Goal: Task Accomplishment & Management: Manage account settings

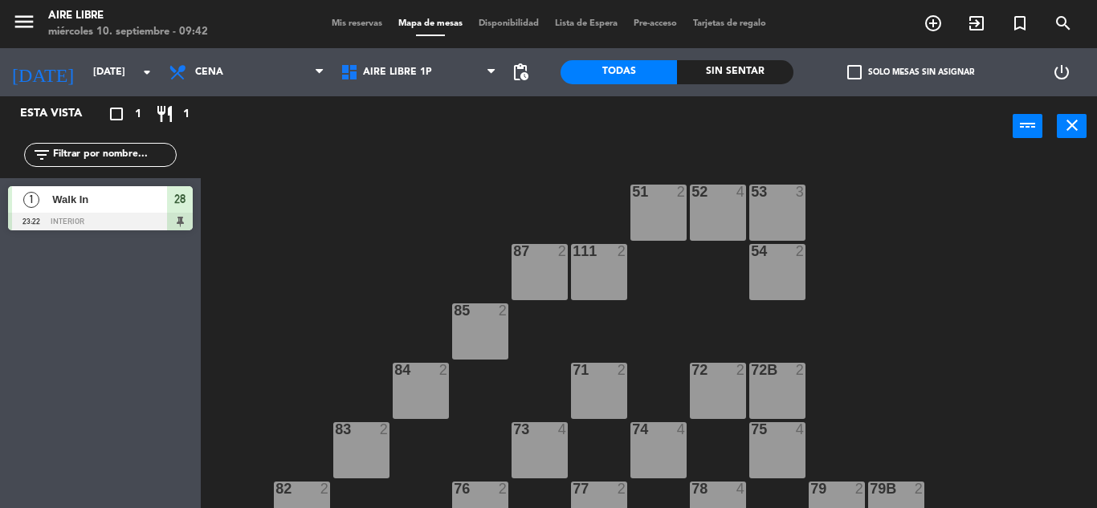
click at [357, 19] on span "Mis reservas" at bounding box center [357, 23] width 67 height 9
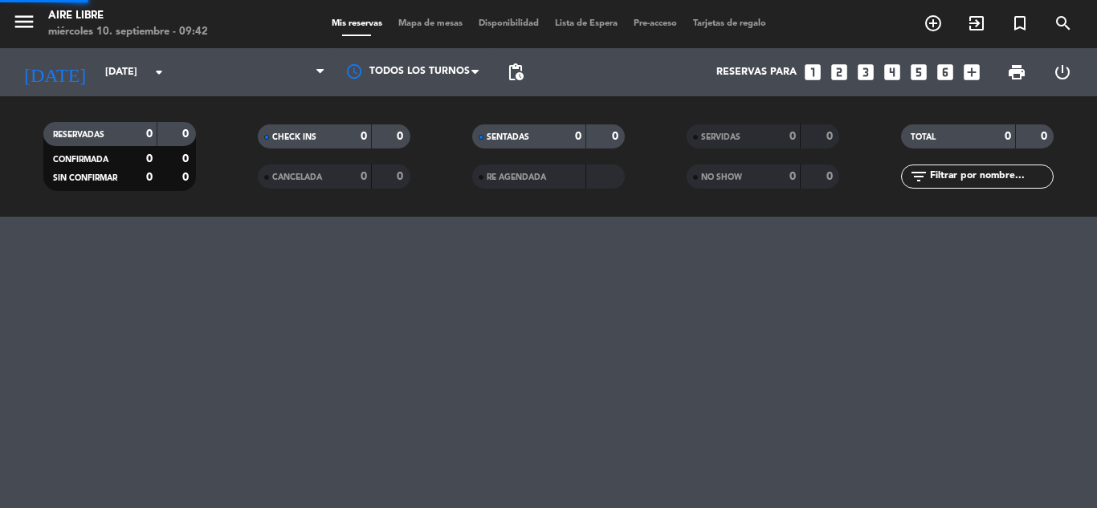
click at [357, 19] on span "Mis reservas" at bounding box center [357, 23] width 67 height 9
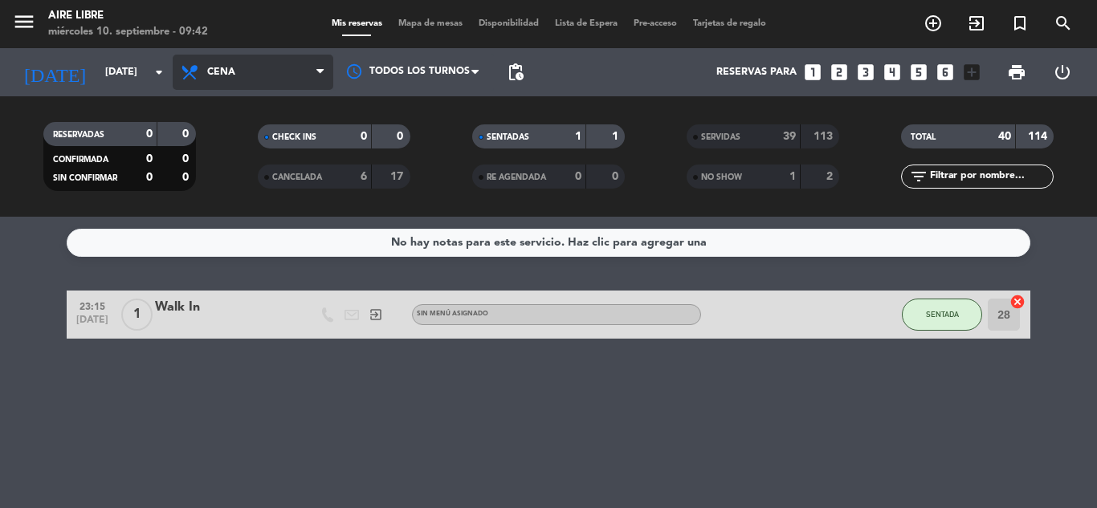
click at [261, 75] on span "Cena" at bounding box center [253, 72] width 161 height 35
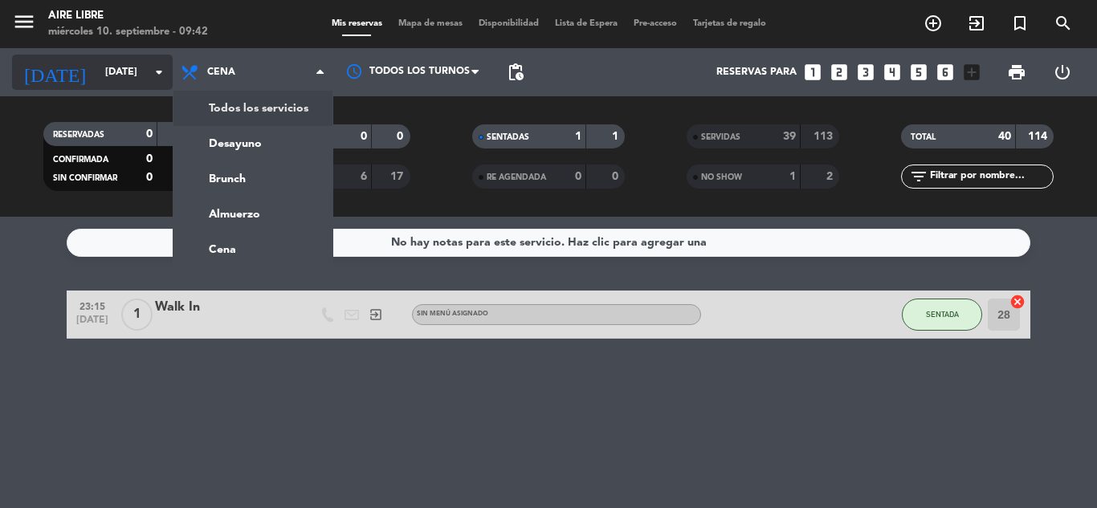
click at [97, 77] on input "[DATE]" at bounding box center [165, 72] width 136 height 27
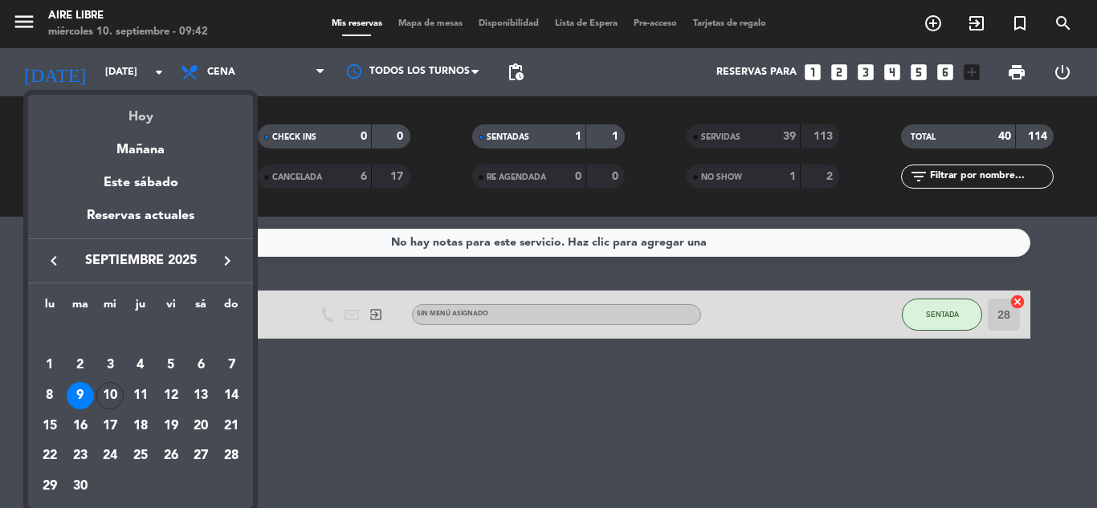
click at [124, 122] on div "Hoy" at bounding box center [140, 111] width 225 height 33
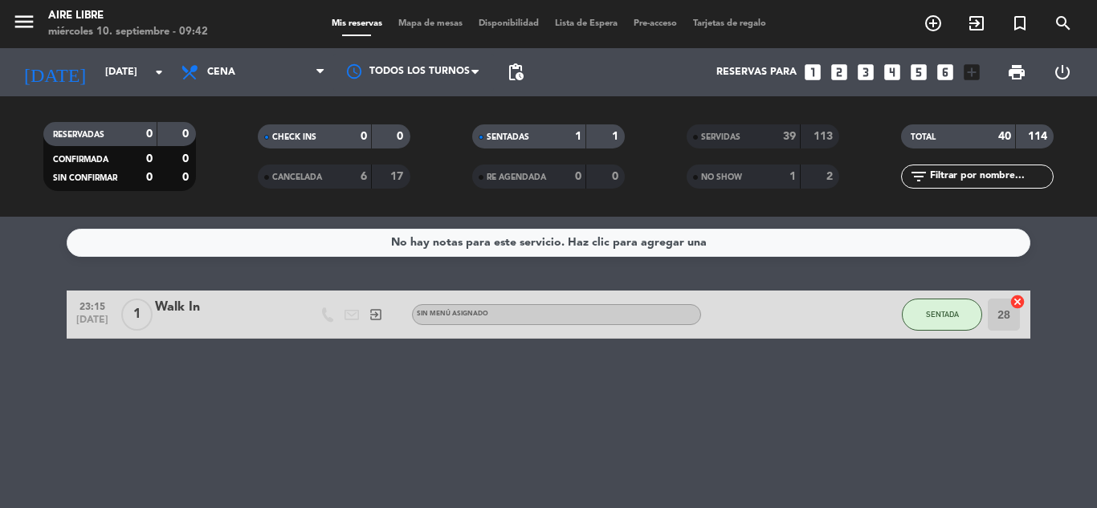
type input "[DATE]"
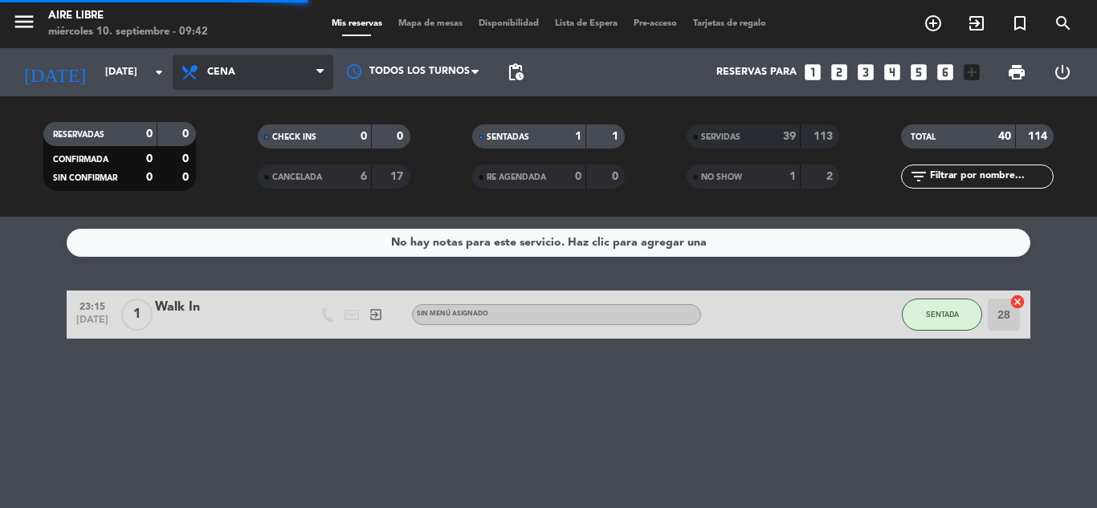
click at [277, 74] on span "Cena" at bounding box center [253, 72] width 161 height 35
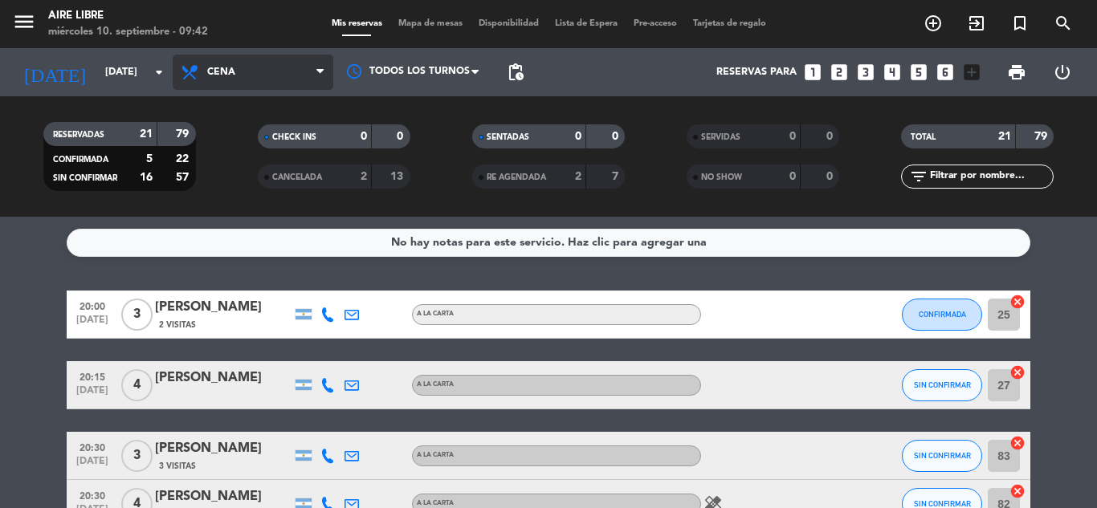
click at [272, 74] on span "Cena" at bounding box center [253, 72] width 161 height 35
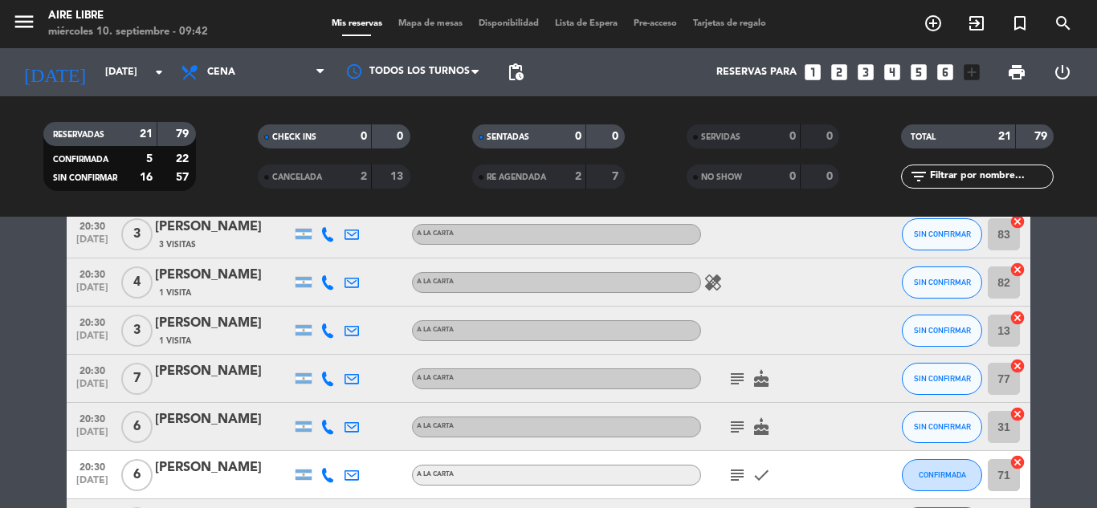
scroll to position [222, 0]
click at [180, 426] on div "[PERSON_NAME]" at bounding box center [223, 419] width 137 height 21
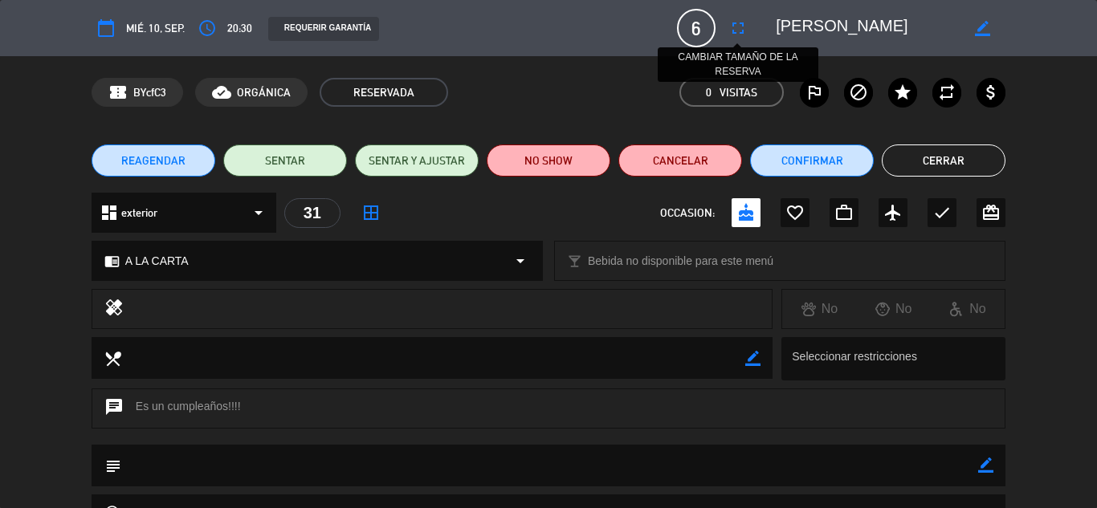
click at [730, 33] on icon "fullscreen" at bounding box center [737, 27] width 19 height 19
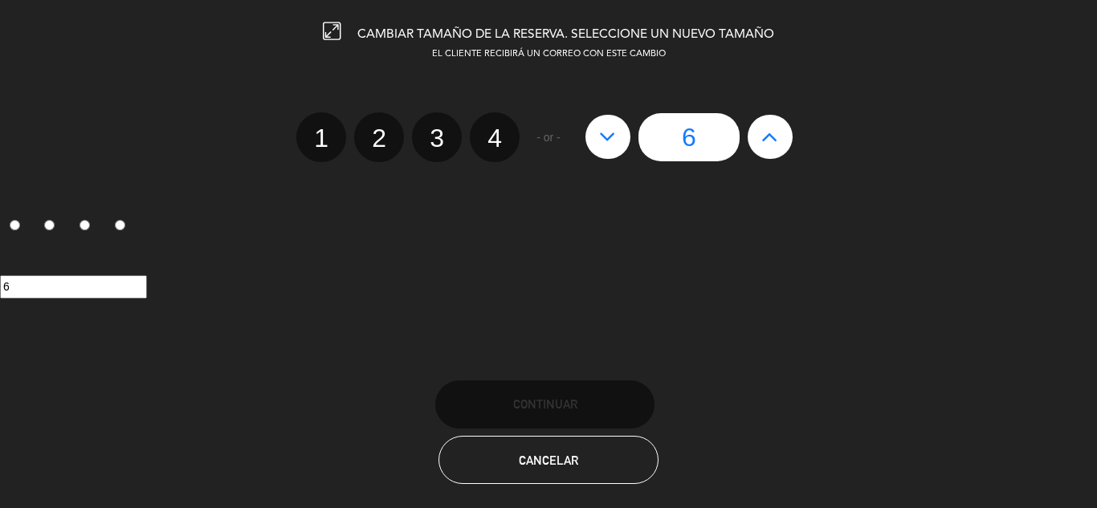
click at [772, 131] on icon at bounding box center [769, 137] width 17 height 26
type input "7"
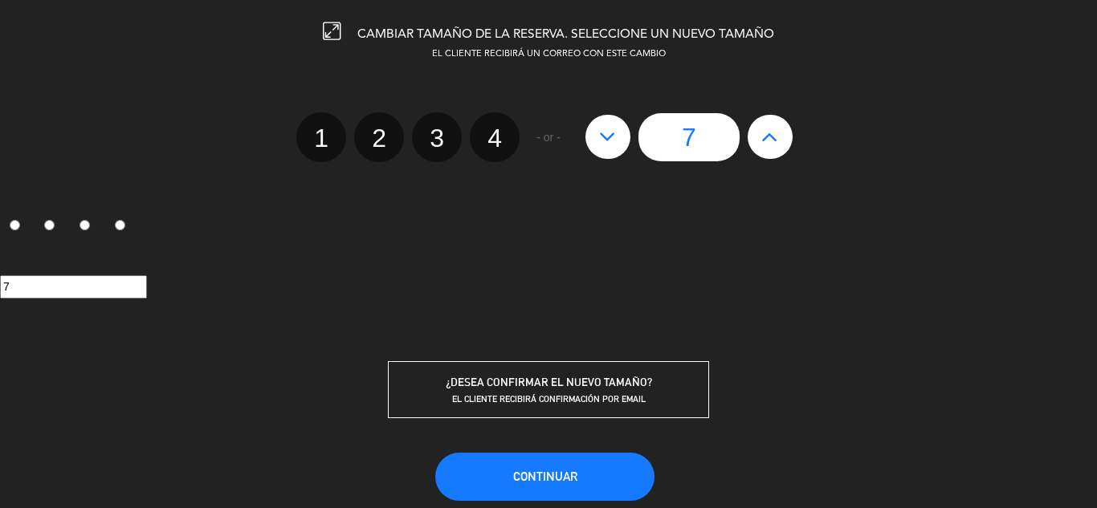
click at [566, 394] on span "EL CLIENTE RECIBIRÁ CONFIRMACIÓN POR EMAIL" at bounding box center [549, 398] width 194 height 11
click at [546, 471] on span "Continuar" at bounding box center [545, 477] width 64 height 14
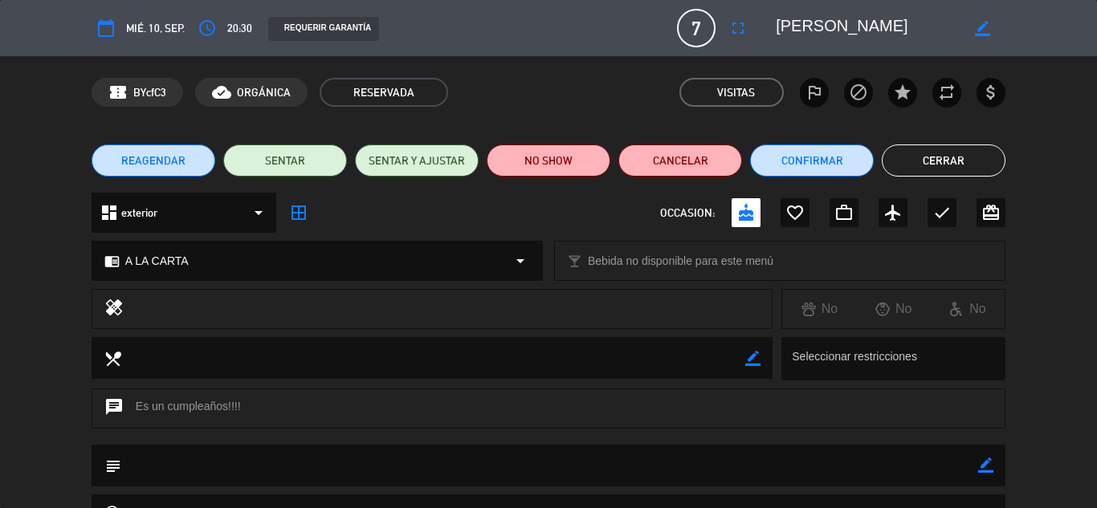
click at [956, 157] on button "Cerrar" at bounding box center [944, 161] width 124 height 32
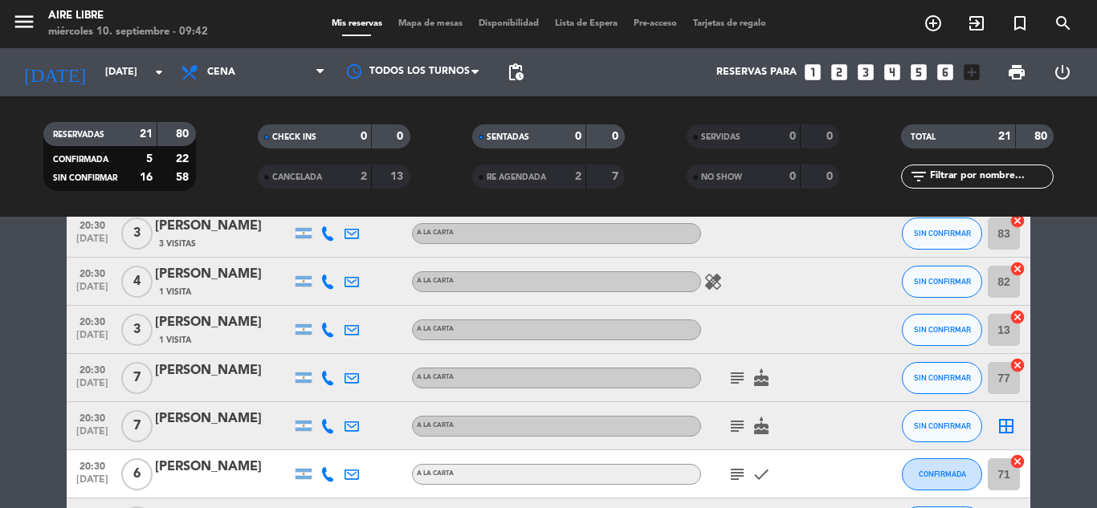
click at [1008, 434] on icon "border_all" at bounding box center [1006, 426] width 19 height 19
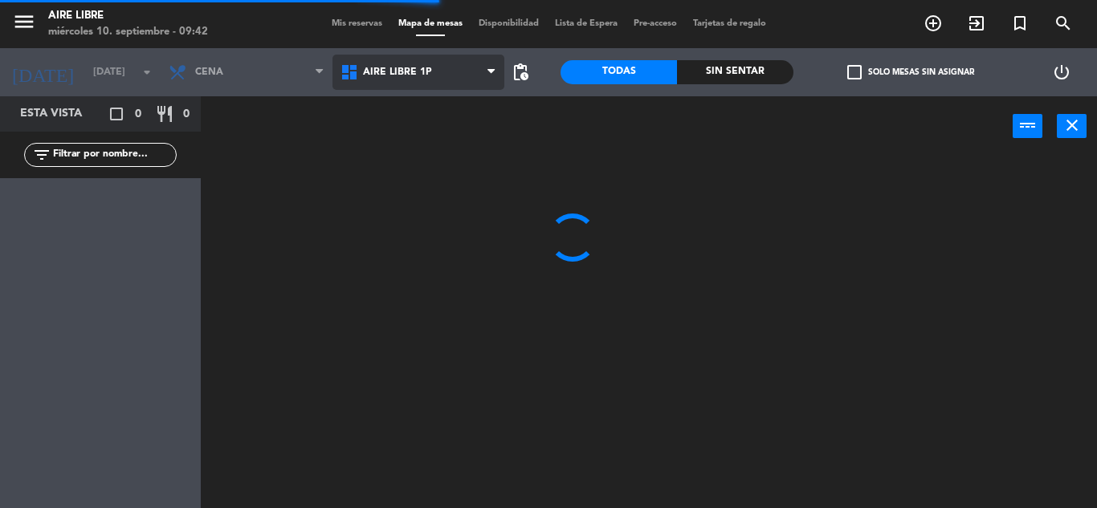
click at [452, 74] on span "Aire Libre 1P" at bounding box center [418, 72] width 172 height 35
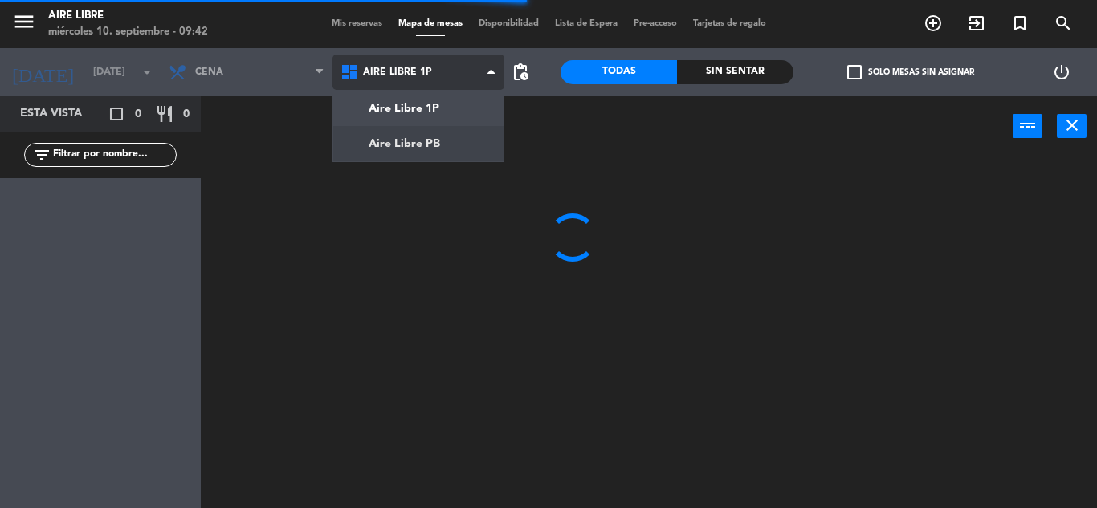
click at [437, 145] on ng-component "menu Aire Libre [DATE] 10. septiembre - 09:42 Mis reservas Mapa de mesas Dispon…" at bounding box center [548, 254] width 1097 height 508
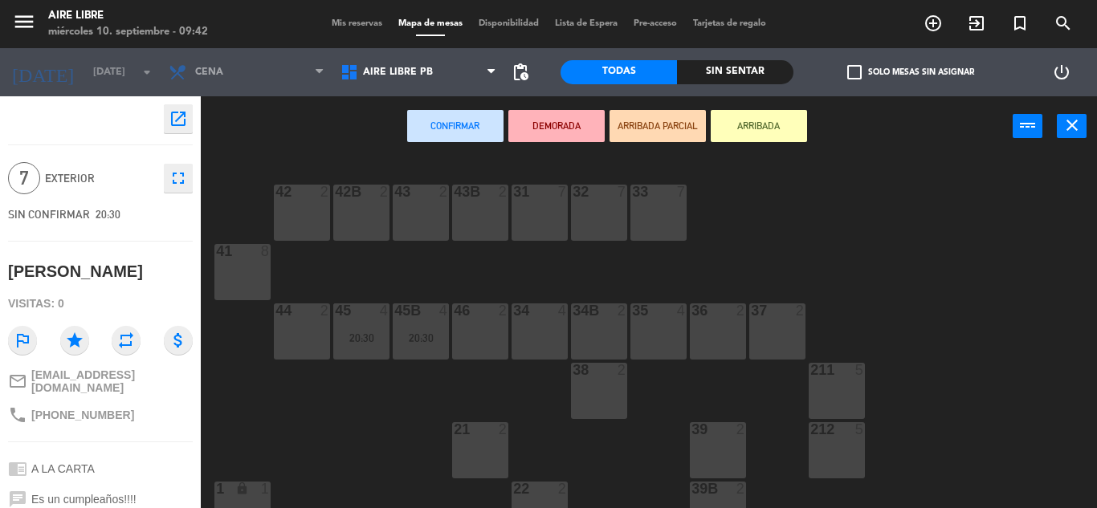
scroll to position [6, 0]
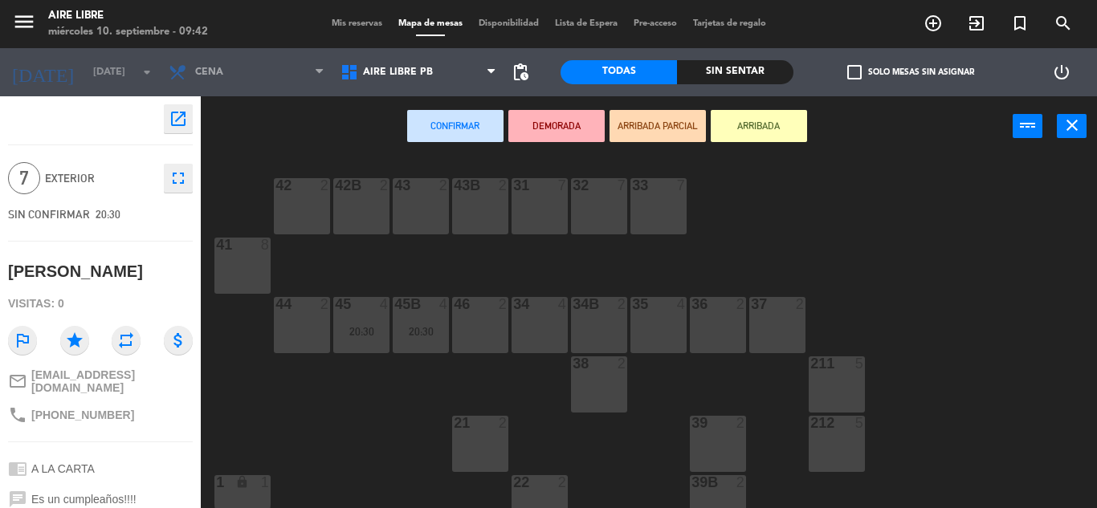
click at [533, 209] on div "31 7" at bounding box center [540, 206] width 56 height 56
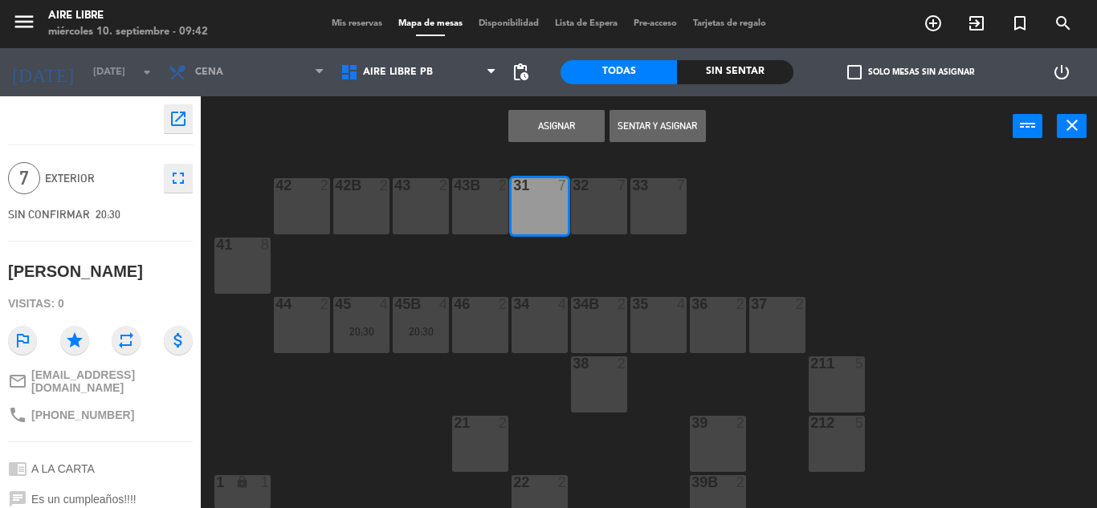
click at [554, 121] on button "Asignar" at bounding box center [556, 126] width 96 height 32
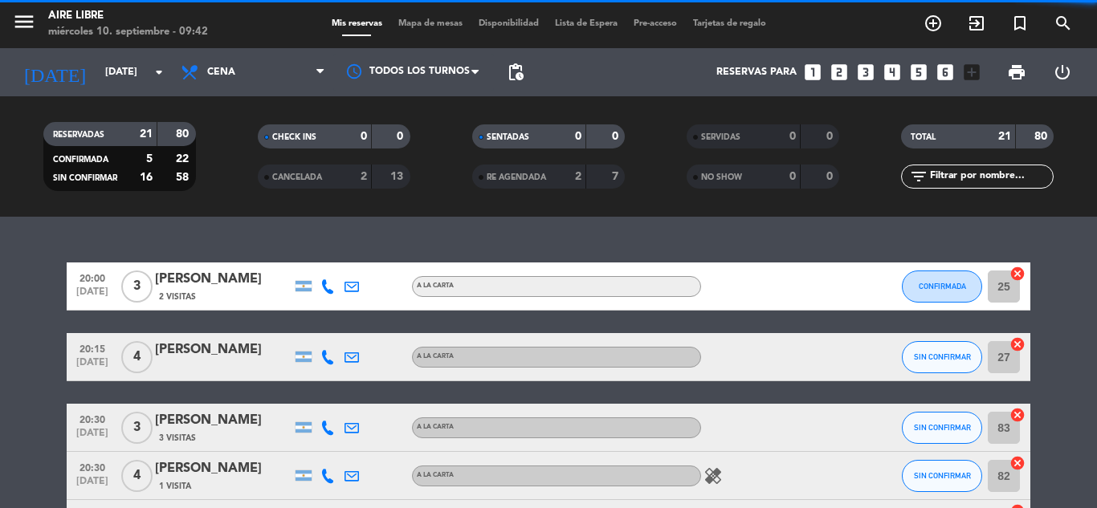
click at [252, 60] on span "Cena" at bounding box center [253, 72] width 161 height 35
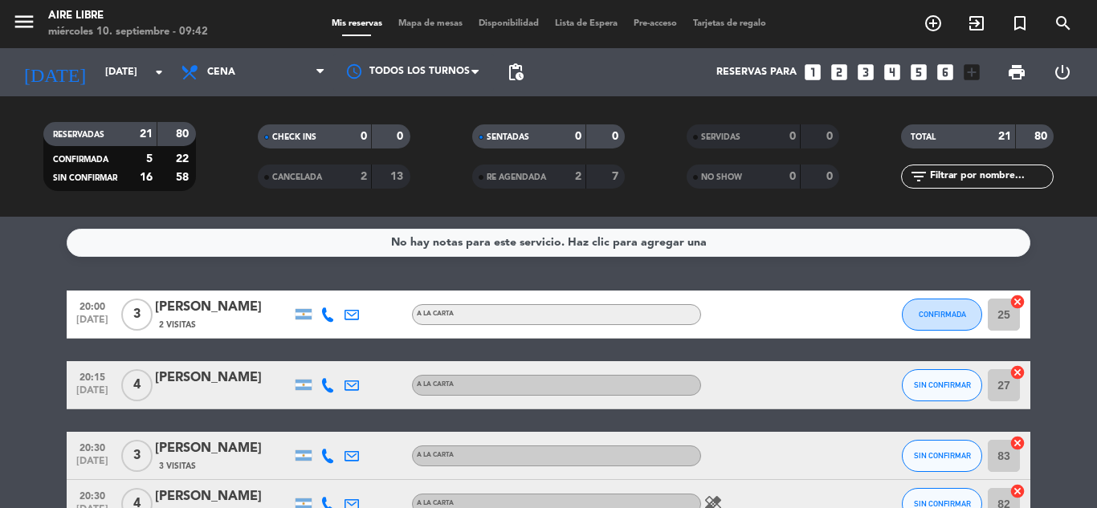
click at [236, 96] on div "RESERVADAS 21 80 CONFIRMADA 5 22 SIN CONFIRMAR 16 58 CHECK INS 0 0 CANCELADA 2 …" at bounding box center [548, 156] width 1097 height 120
click at [238, 82] on span "Cena" at bounding box center [253, 72] width 161 height 35
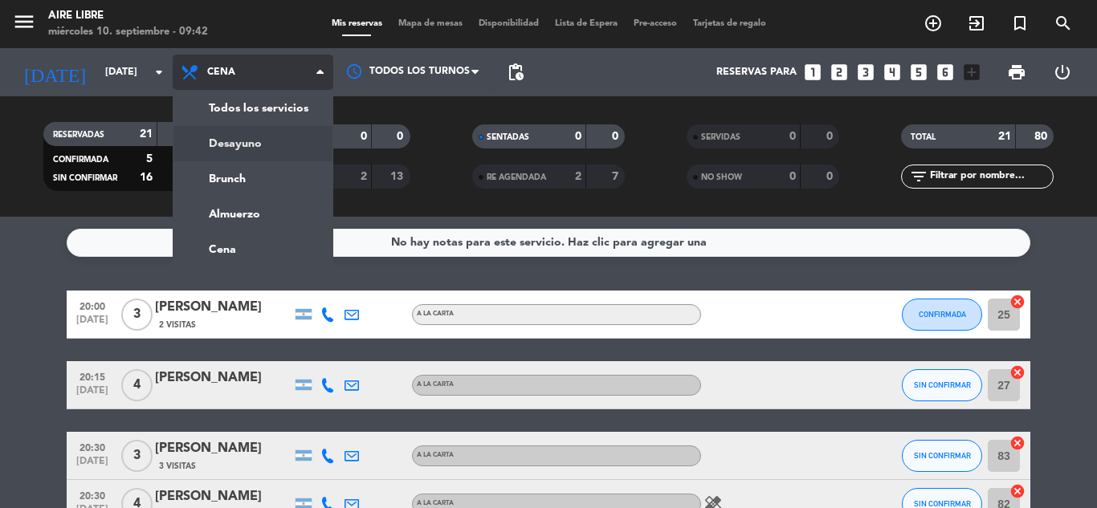
click at [235, 154] on div "menu Aire Libre [DATE] 10. septiembre - 09:42 Mis reservas Mapa de mesas Dispon…" at bounding box center [548, 108] width 1097 height 217
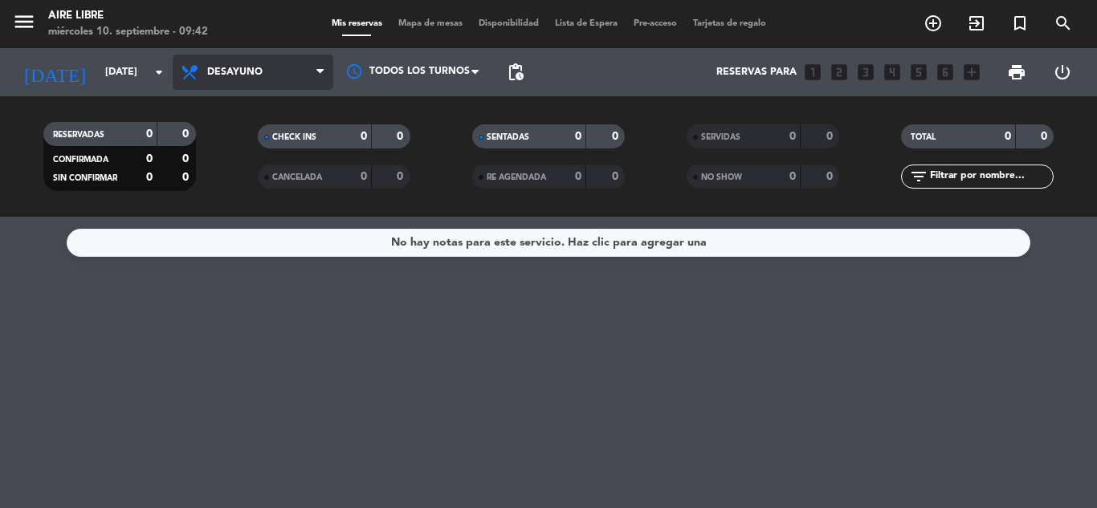
click at [202, 59] on span "Desayuno" at bounding box center [253, 72] width 161 height 35
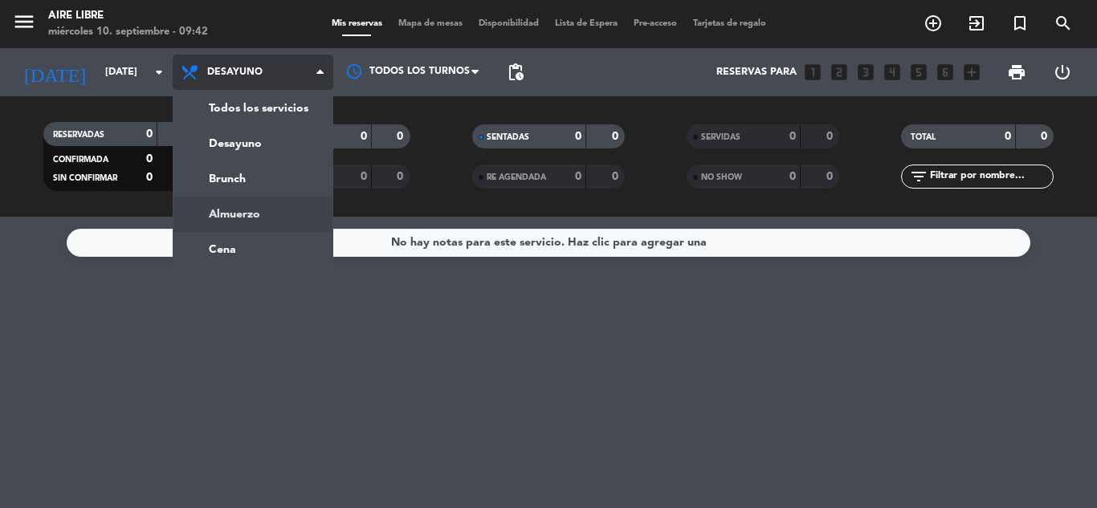
click at [240, 210] on div "menu Aire Libre [DATE] 10. septiembre - 09:42 Mis reservas Mapa de mesas Dispon…" at bounding box center [548, 108] width 1097 height 217
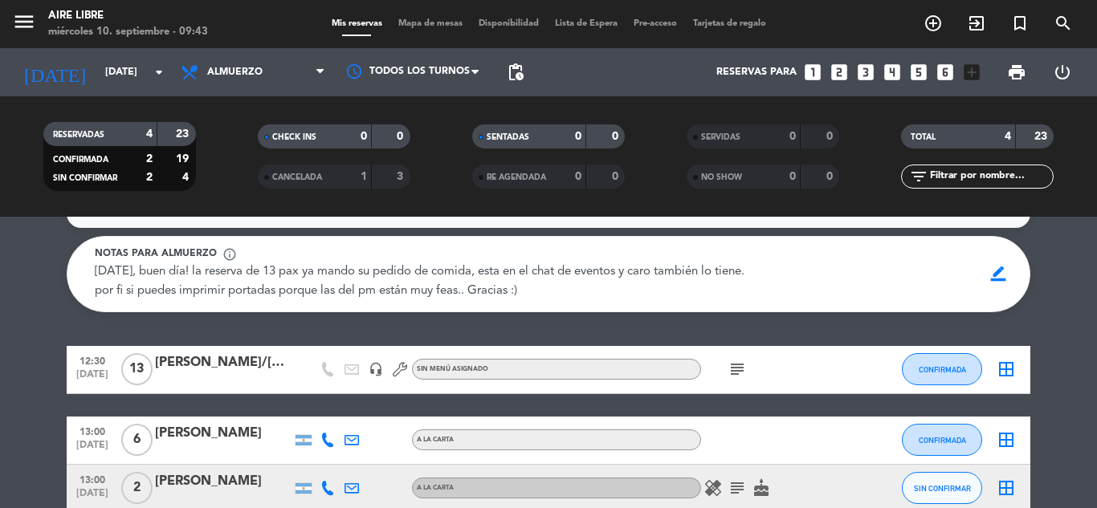
scroll to position [30, 0]
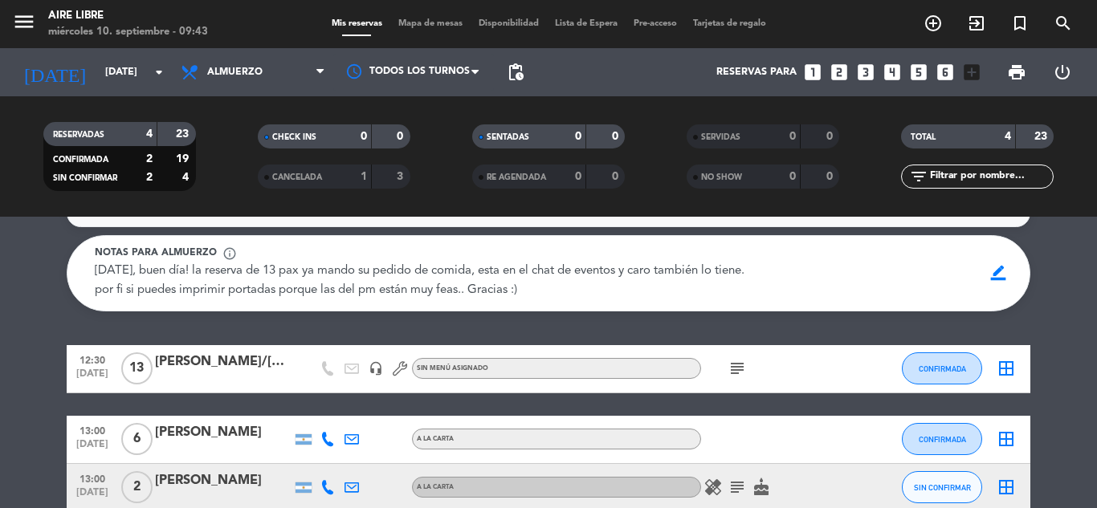
click at [254, 423] on div "[PERSON_NAME]" at bounding box center [223, 432] width 137 height 21
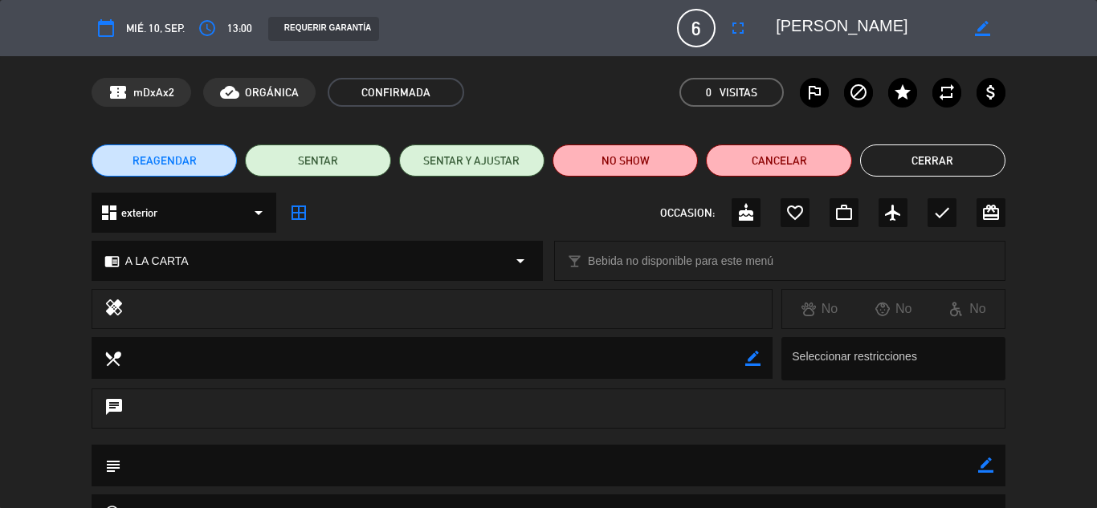
click at [918, 169] on button "Cerrar" at bounding box center [932, 161] width 145 height 32
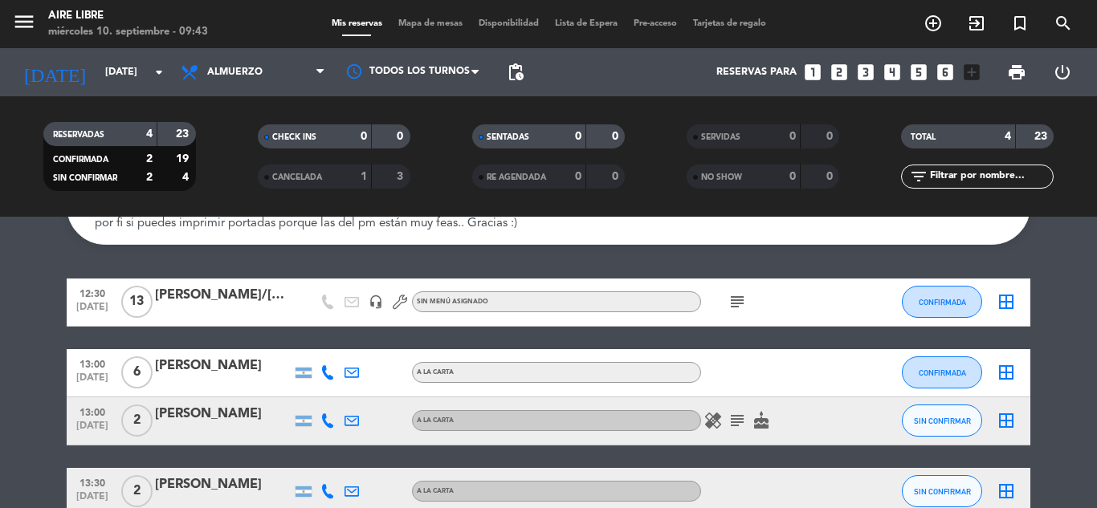
scroll to position [97, 0]
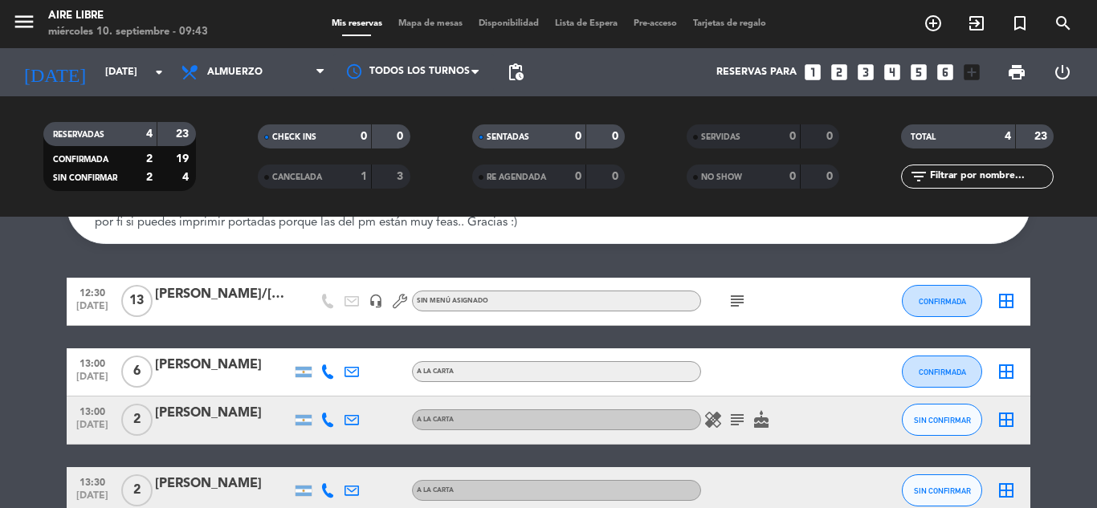
click at [740, 300] on icon "subject" at bounding box center [737, 300] width 19 height 19
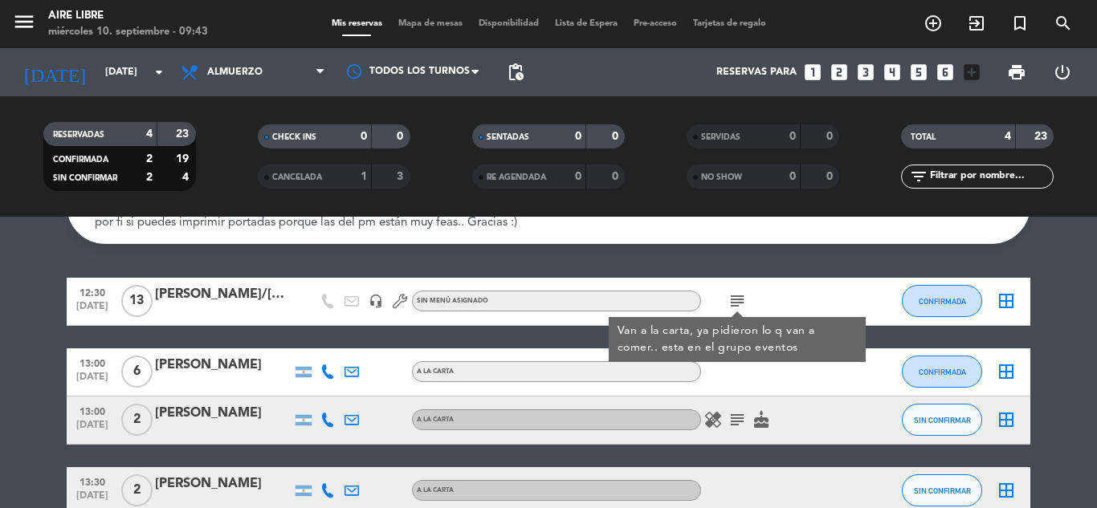
click at [740, 300] on icon "subject" at bounding box center [737, 300] width 19 height 19
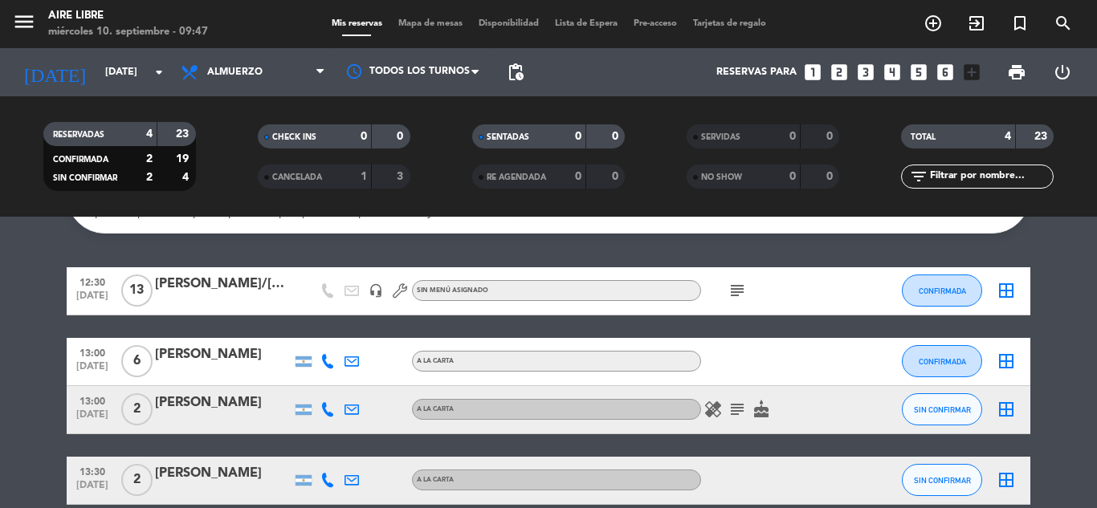
scroll to position [116, 0]
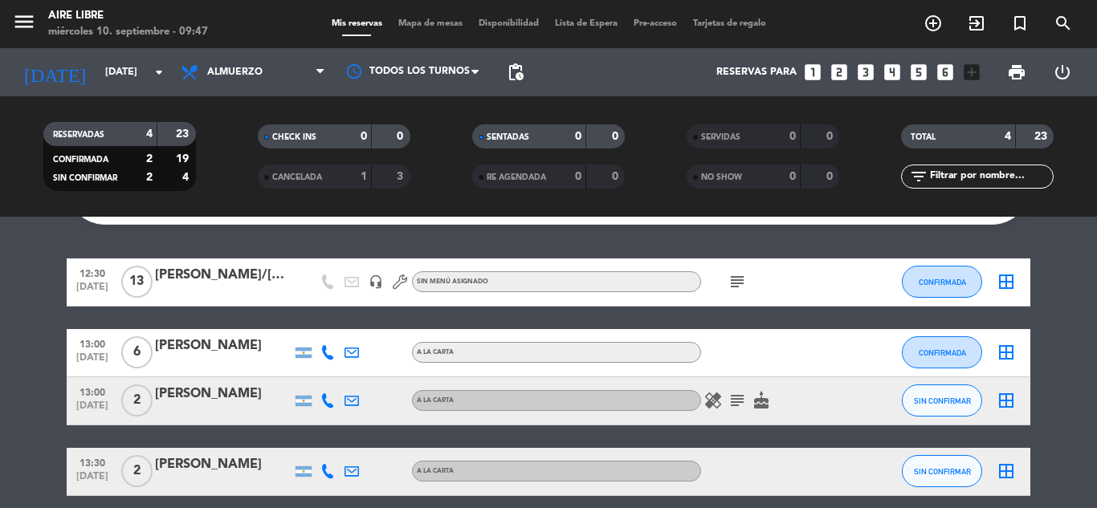
click at [993, 283] on div "border_all" at bounding box center [1006, 282] width 48 height 47
click at [1027, 282] on div "border_all" at bounding box center [1006, 282] width 48 height 47
click at [1015, 281] on icon "border_all" at bounding box center [1006, 281] width 19 height 19
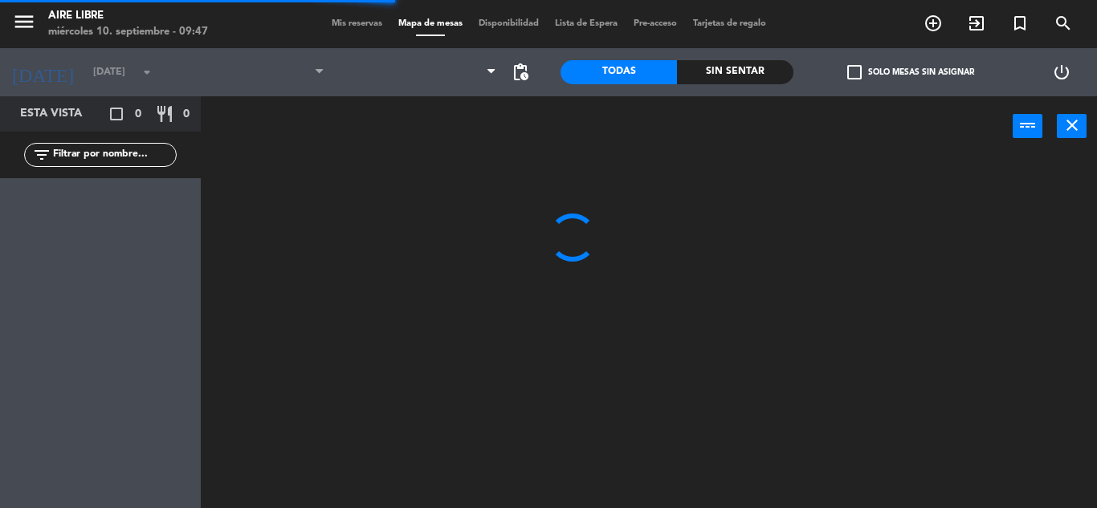
click at [407, 96] on div at bounding box center [418, 72] width 172 height 48
click at [422, 87] on span "Aire Libre 1P" at bounding box center [418, 72] width 172 height 35
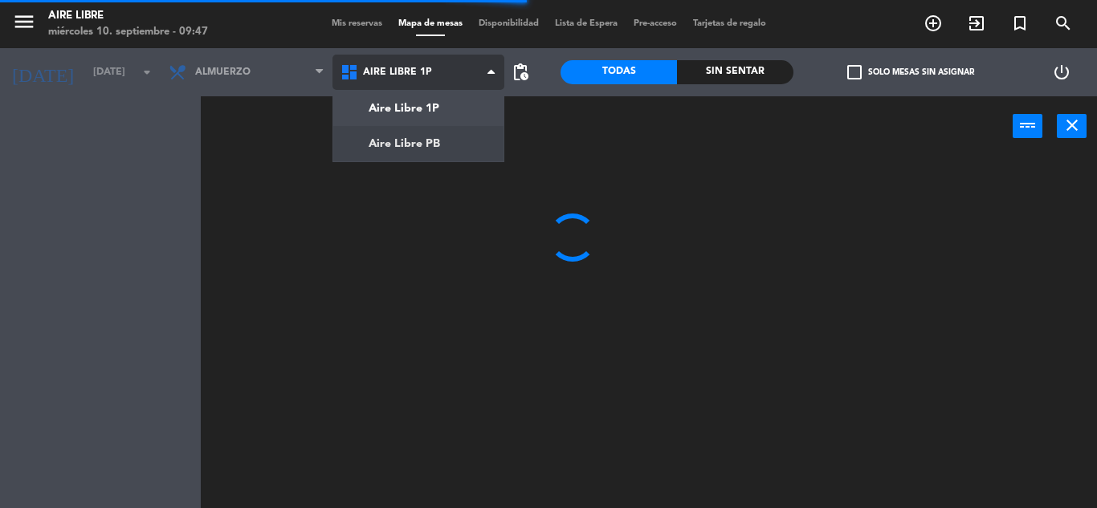
click at [418, 149] on ng-component "menu Aire Libre [DATE] 10. septiembre - 09:47 Mis reservas Mapa de mesas Dispon…" at bounding box center [548, 254] width 1097 height 508
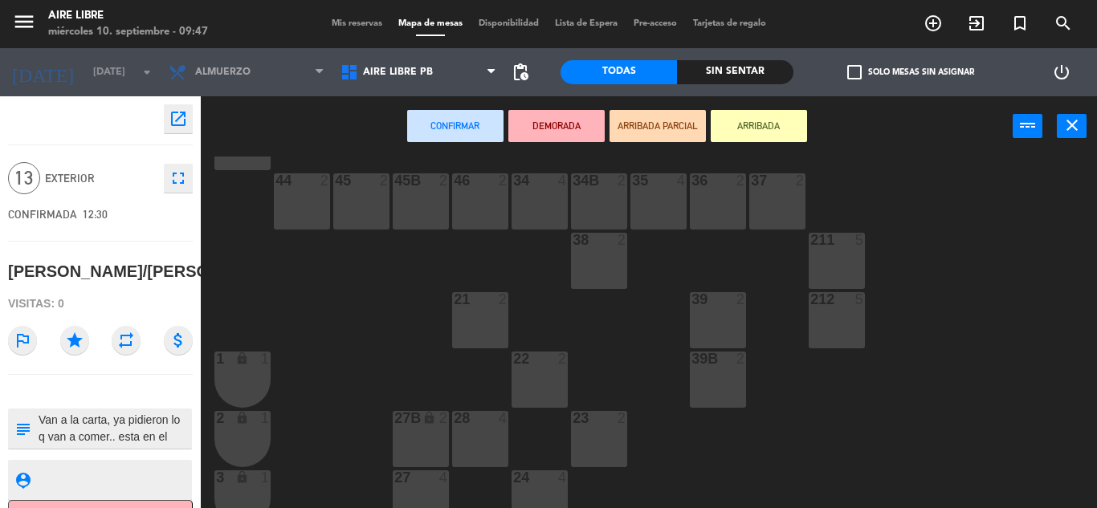
scroll to position [446, 0]
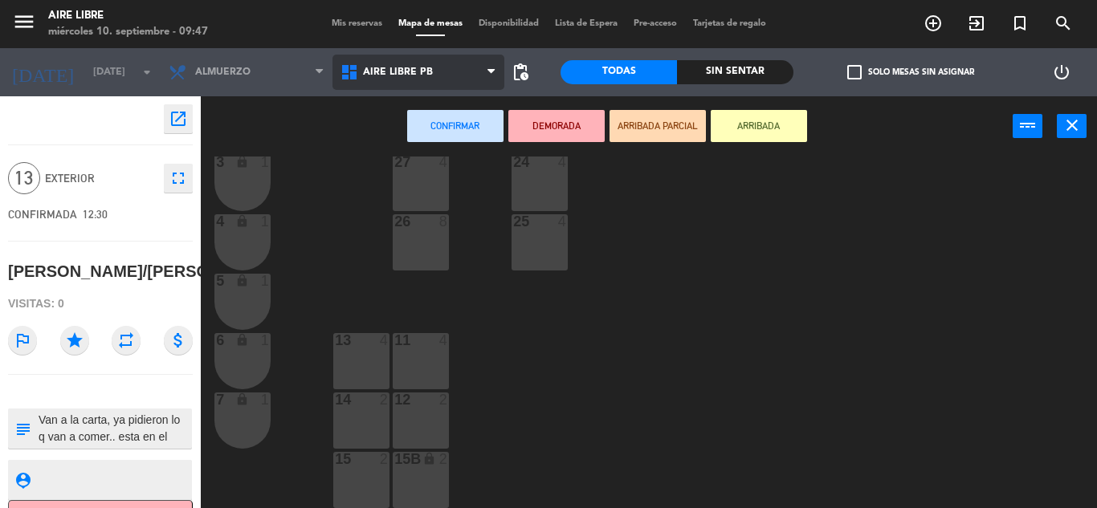
click at [428, 69] on span "Aire Libre PB" at bounding box center [398, 72] width 70 height 11
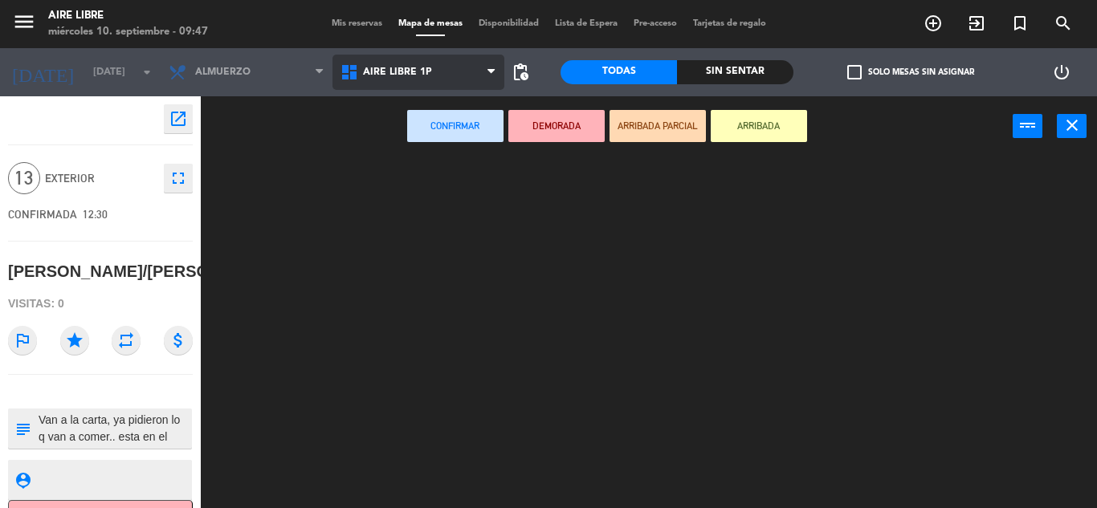
scroll to position [0, 0]
click at [432, 117] on ng-component "menu Aire Libre [DATE] 10. septiembre - 09:47 Mis reservas Mapa de mesas Dispon…" at bounding box center [548, 254] width 1097 height 508
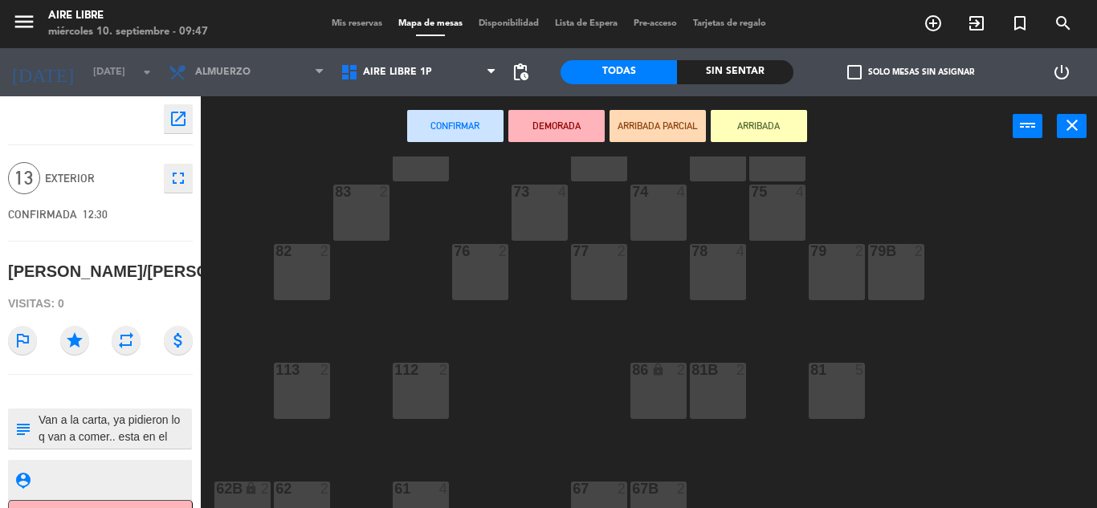
scroll to position [226, 0]
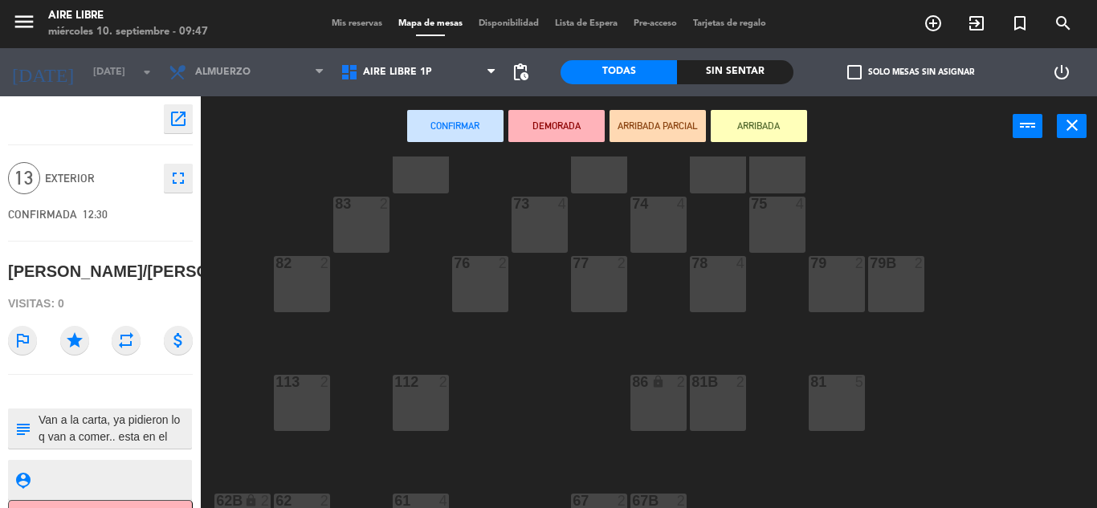
click at [476, 291] on div "76 2" at bounding box center [480, 284] width 56 height 56
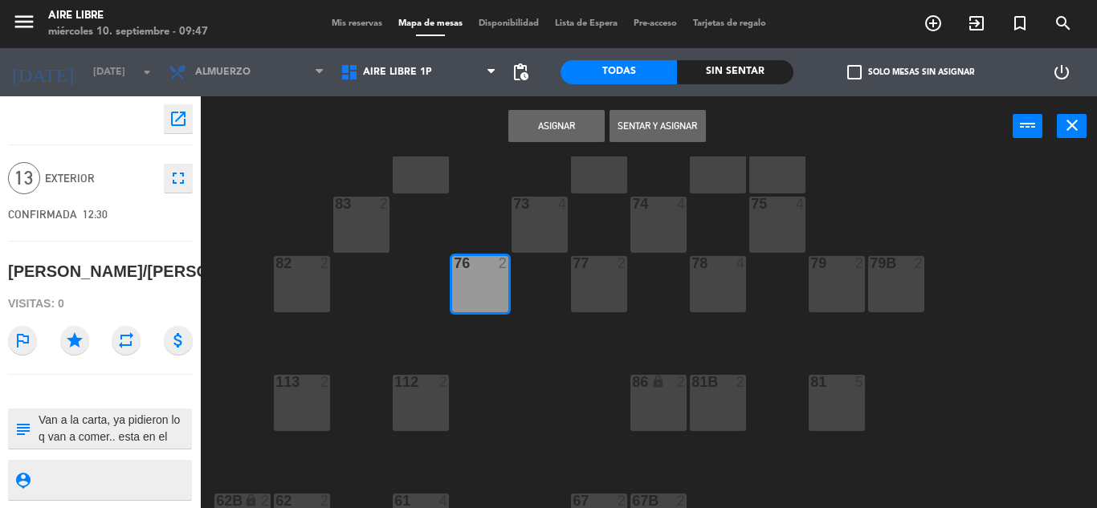
click at [582, 302] on div "77 2" at bounding box center [599, 284] width 56 height 56
click at [736, 285] on div "78 4" at bounding box center [718, 284] width 56 height 56
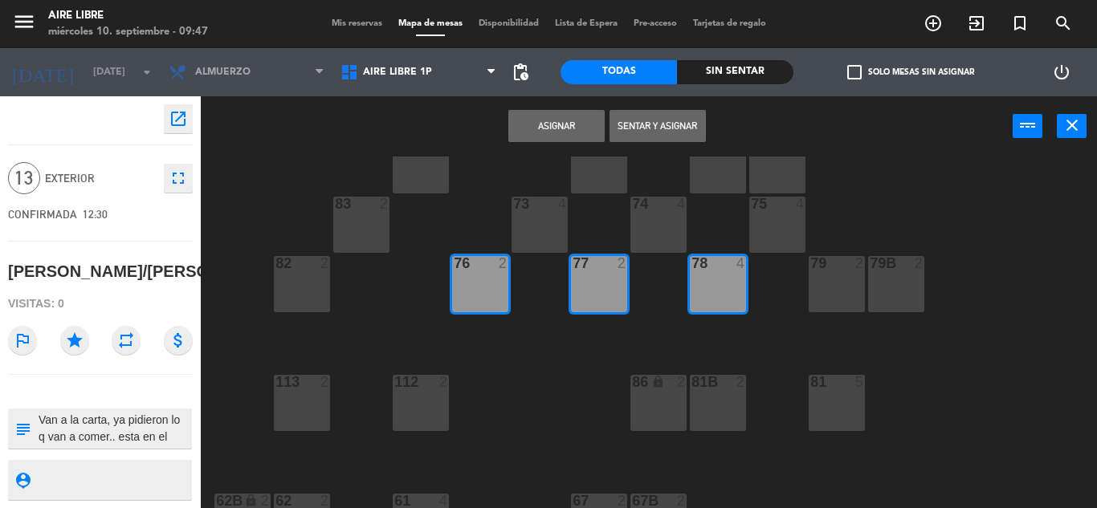
click at [842, 272] on div "79 2" at bounding box center [837, 264] width 56 height 16
click at [596, 121] on button "Asignar" at bounding box center [556, 126] width 96 height 32
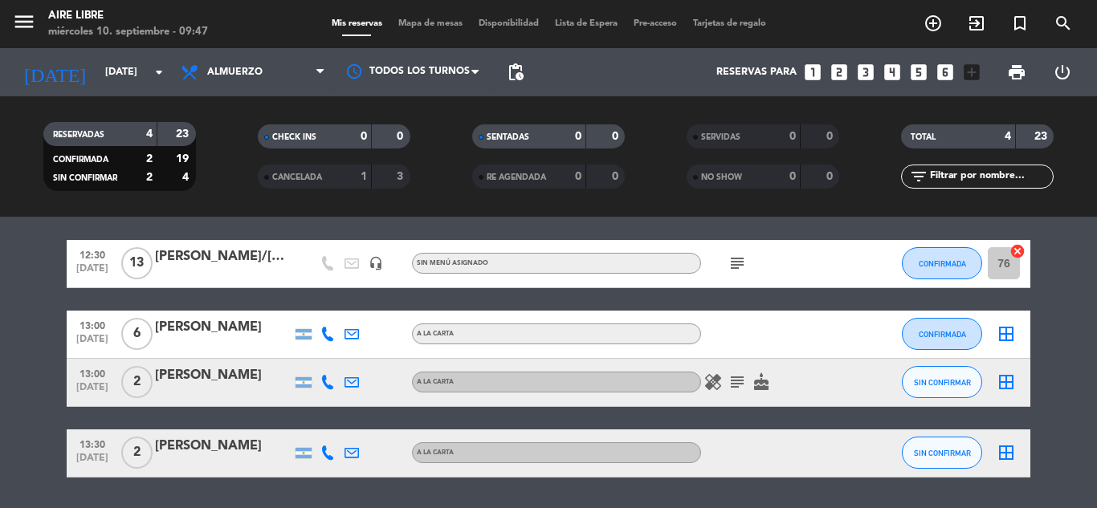
scroll to position [185, 0]
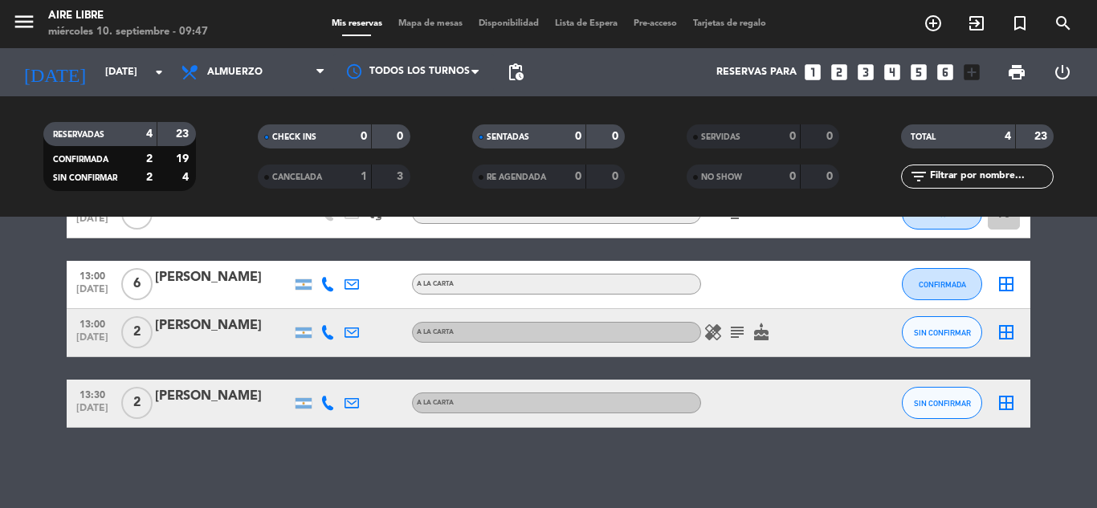
click at [740, 335] on icon "subject" at bounding box center [737, 332] width 19 height 19
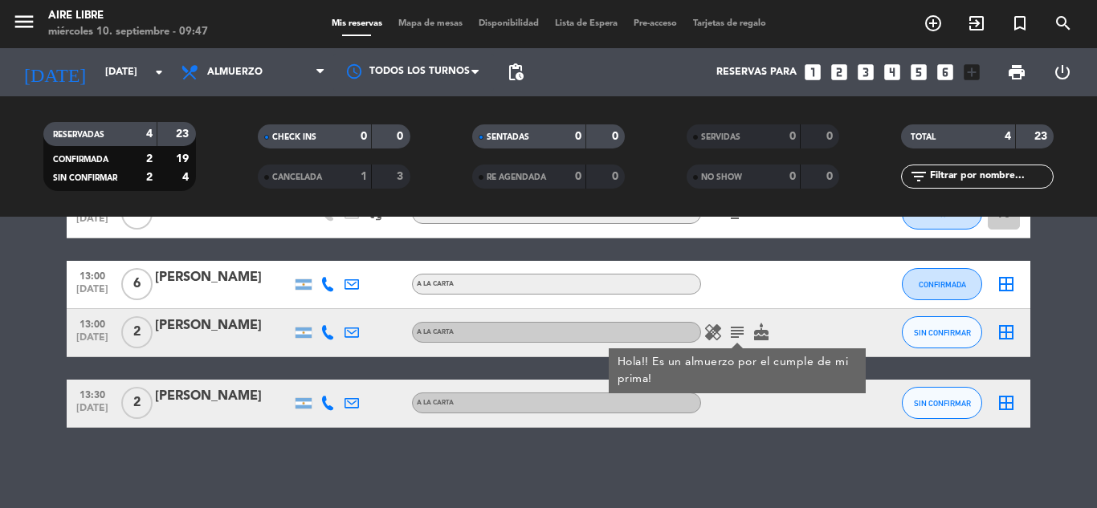
click at [740, 335] on icon "subject" at bounding box center [737, 332] width 19 height 19
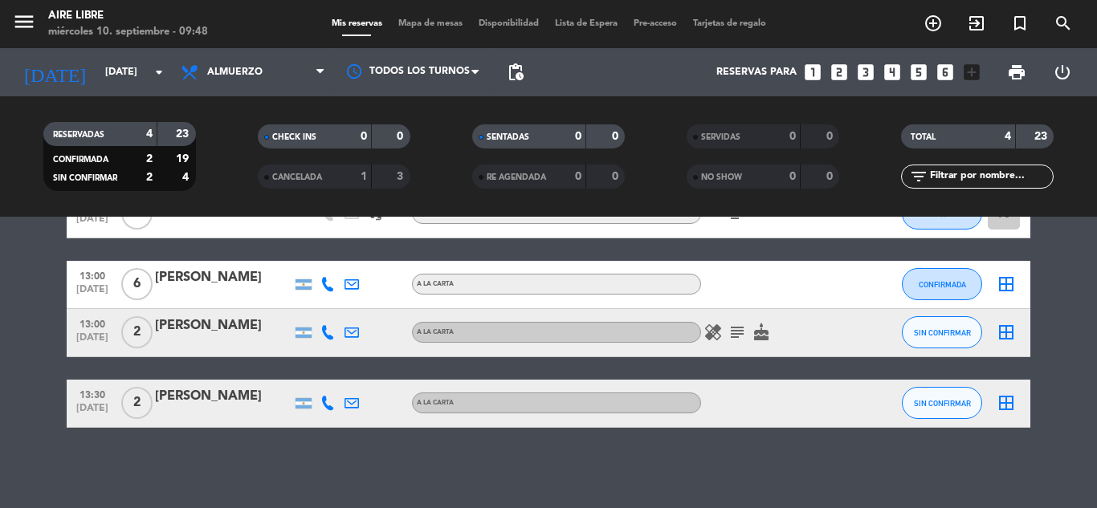
click at [744, 336] on icon "subject" at bounding box center [737, 332] width 19 height 19
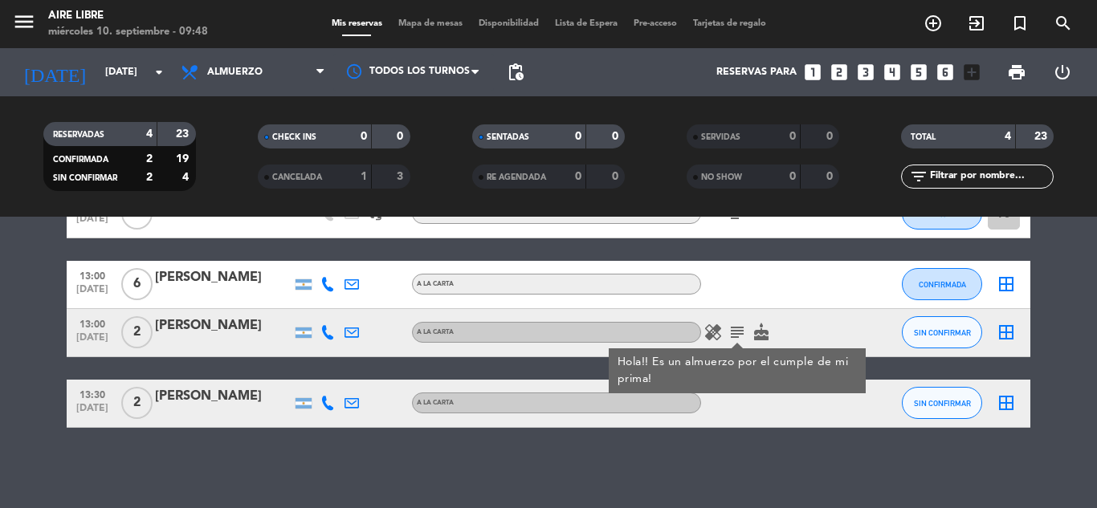
click at [744, 336] on icon "subject" at bounding box center [737, 332] width 19 height 19
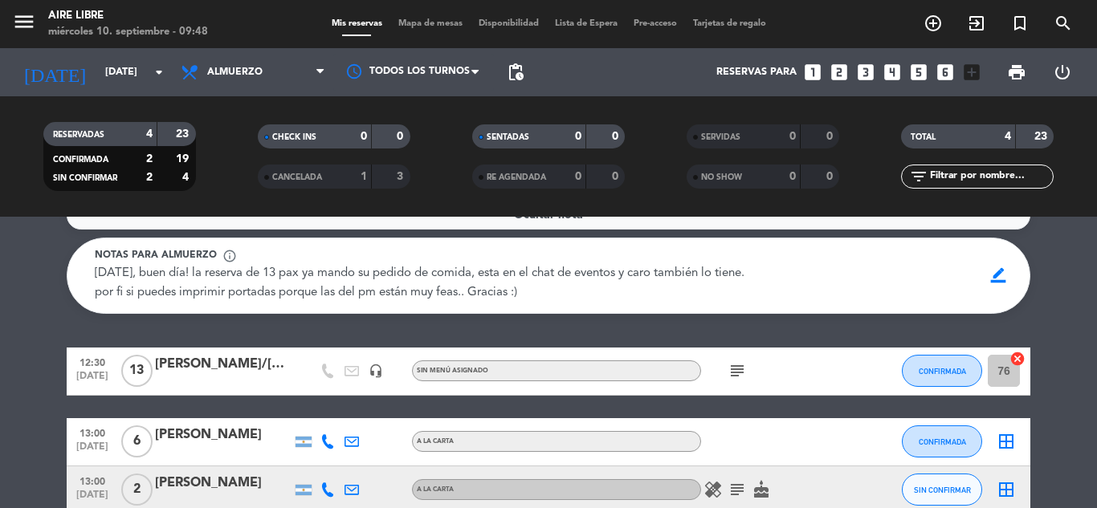
scroll to position [26, 0]
